Goal: Find contact information: Find contact information

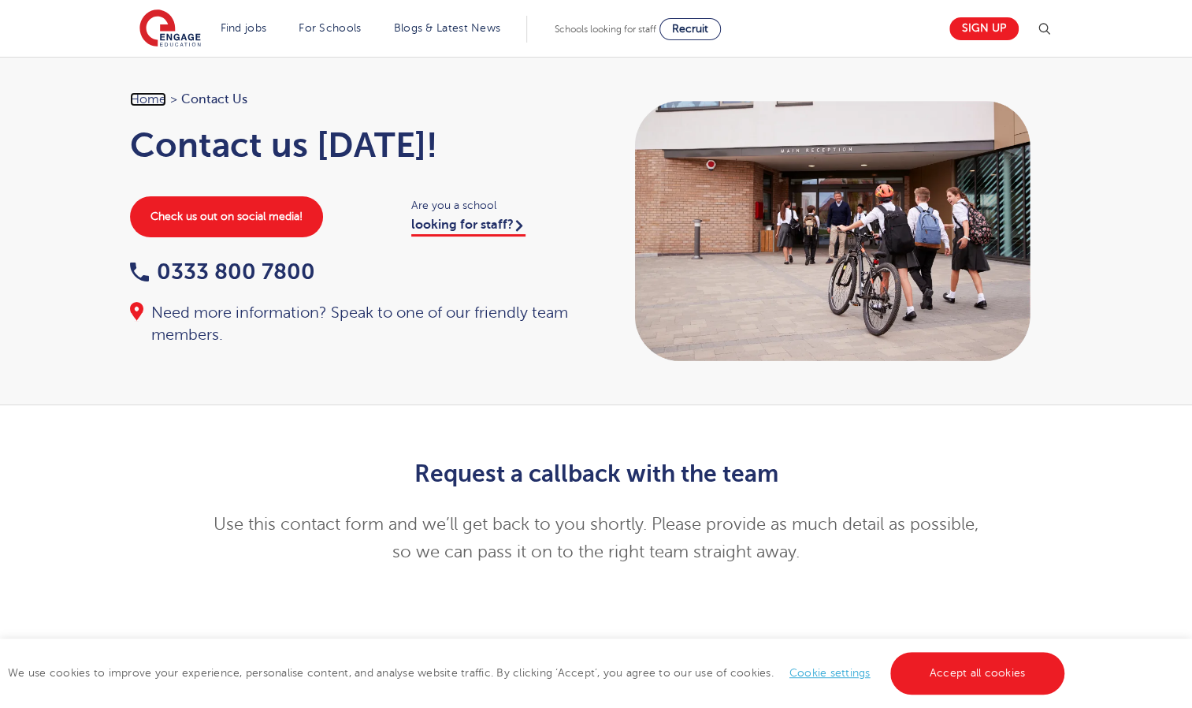
click at [142, 97] on link "Home" at bounding box center [148, 99] width 36 height 14
click at [140, 98] on link "Home" at bounding box center [148, 99] width 36 height 14
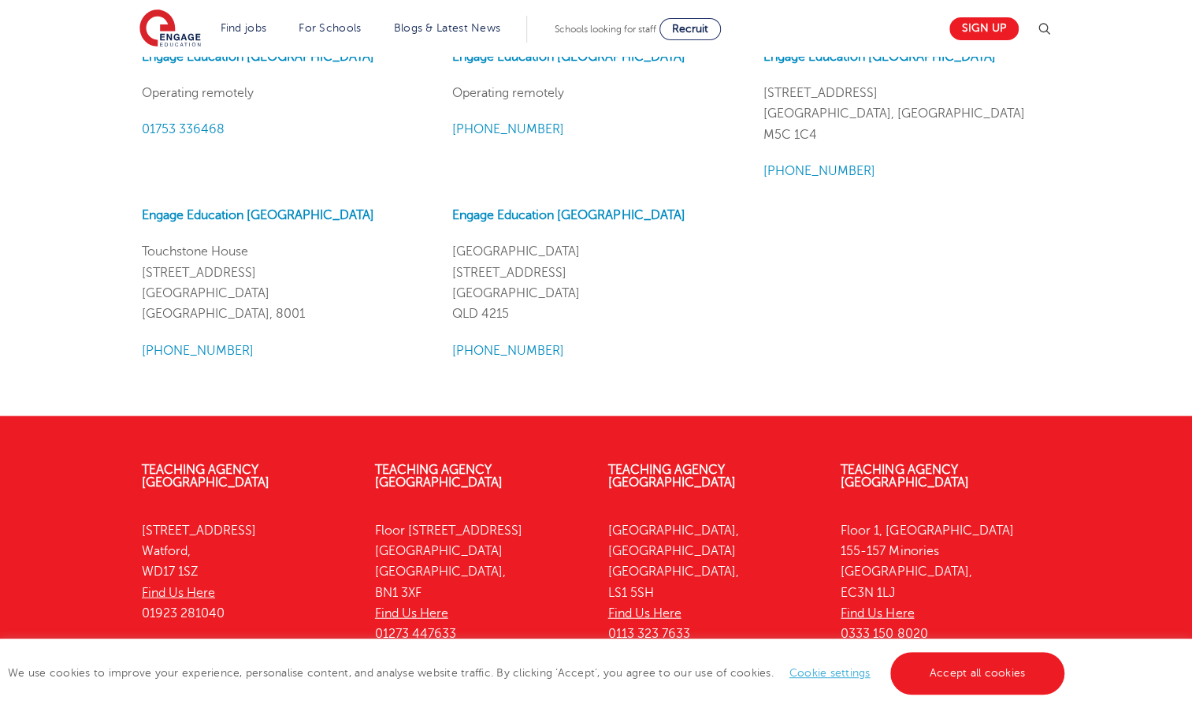
scroll to position [1243, 0]
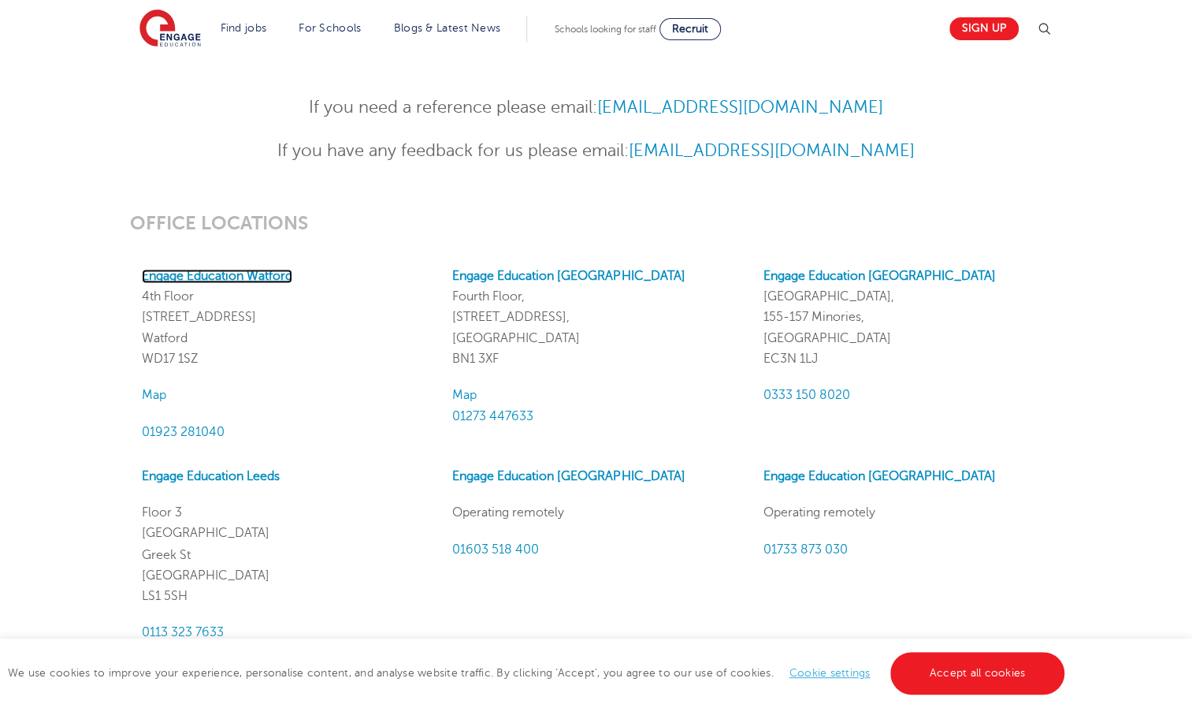
click at [201, 272] on strong "Engage Education Watford" at bounding box center [217, 276] width 150 height 14
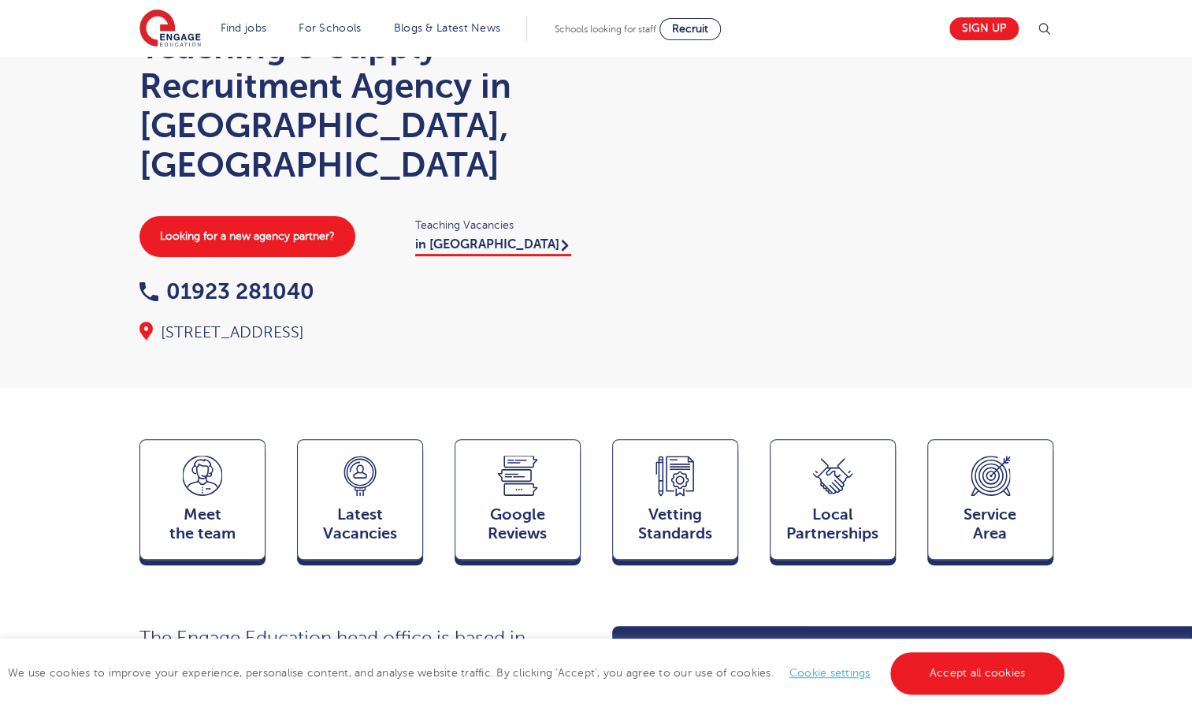
scroll to position [127, 0]
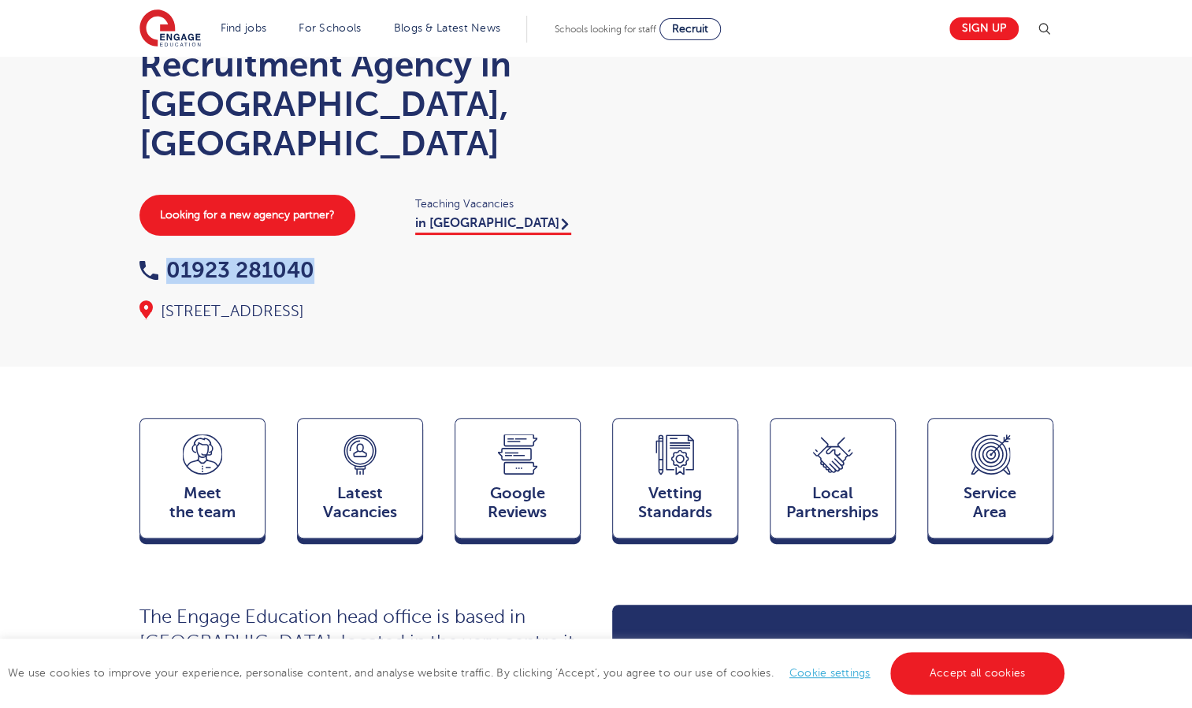
drag, startPoint x: 325, startPoint y: 236, endPoint x: 167, endPoint y: 227, distance: 157.9
click at [167, 259] on div "01923 281040" at bounding box center [359, 271] width 441 height 24
drag, startPoint x: 167, startPoint y: 227, endPoint x: 219, endPoint y: 238, distance: 53.2
click at [219, 258] on link "01923 281040" at bounding box center [226, 270] width 175 height 24
click at [630, 221] on div at bounding box center [832, 111] width 441 height 284
